Goal: Navigation & Orientation: Find specific page/section

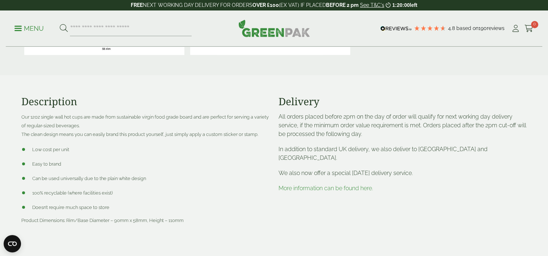
scroll to position [251, 0]
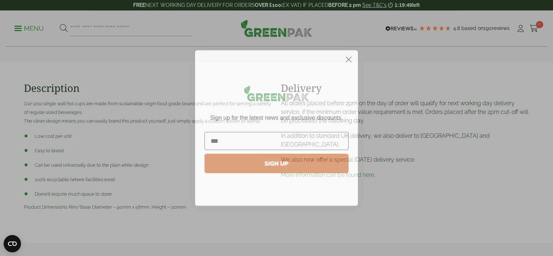
type input "**********"
click at [287, 164] on button "SIGN UP" at bounding box center [276, 164] width 144 height 20
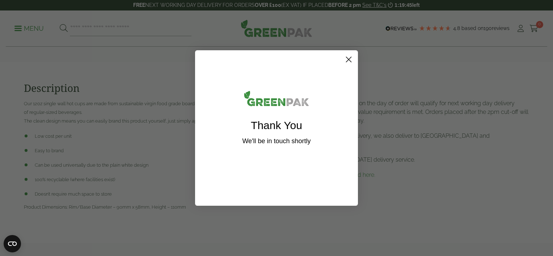
click at [349, 59] on icon "Close dialog" at bounding box center [348, 59] width 5 height 5
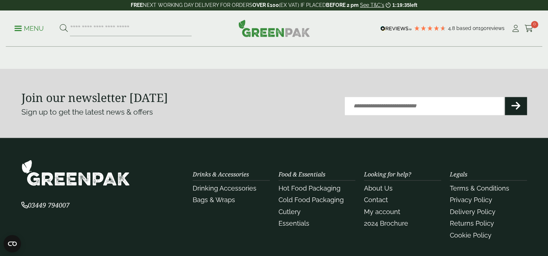
scroll to position [1163, 0]
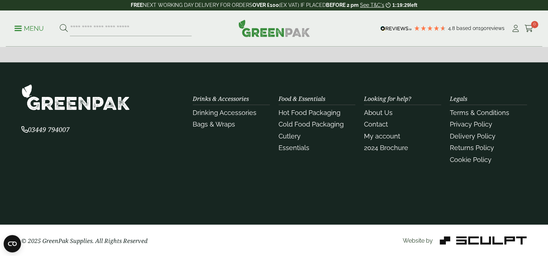
click at [326, 214] on section "03449 794007 Drinks & Accessories Drinking Accessories" at bounding box center [274, 143] width 548 height 162
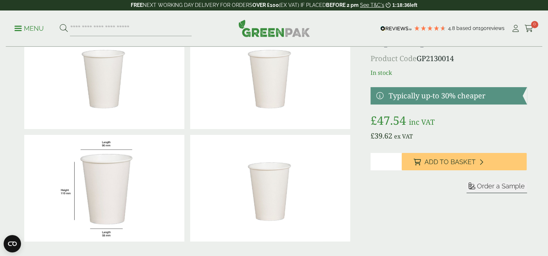
scroll to position [0, 0]
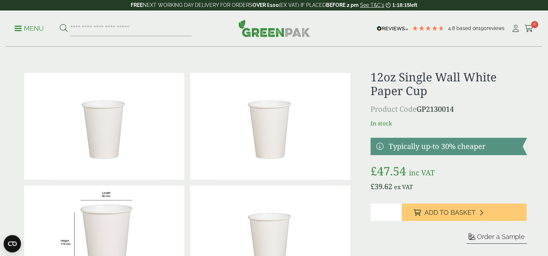
click at [18, 30] on link "Menu" at bounding box center [28, 27] width 29 height 7
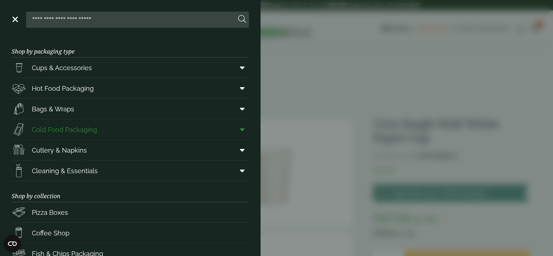
click at [56, 123] on span "Cold Food Packaging" at bounding box center [54, 129] width 85 height 14
